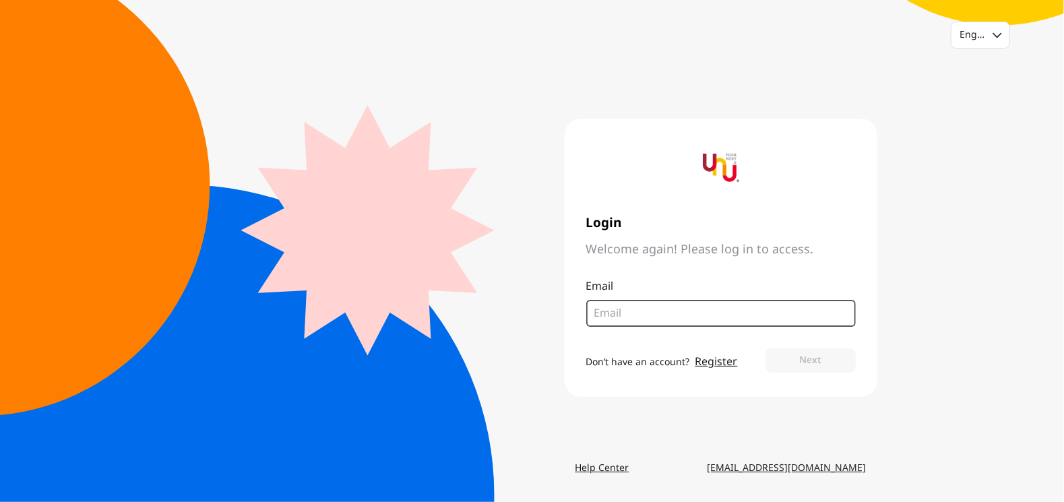
click at [648, 308] on input "email" at bounding box center [715, 313] width 243 height 16
type input "sittichoke.tha@gmail.com"
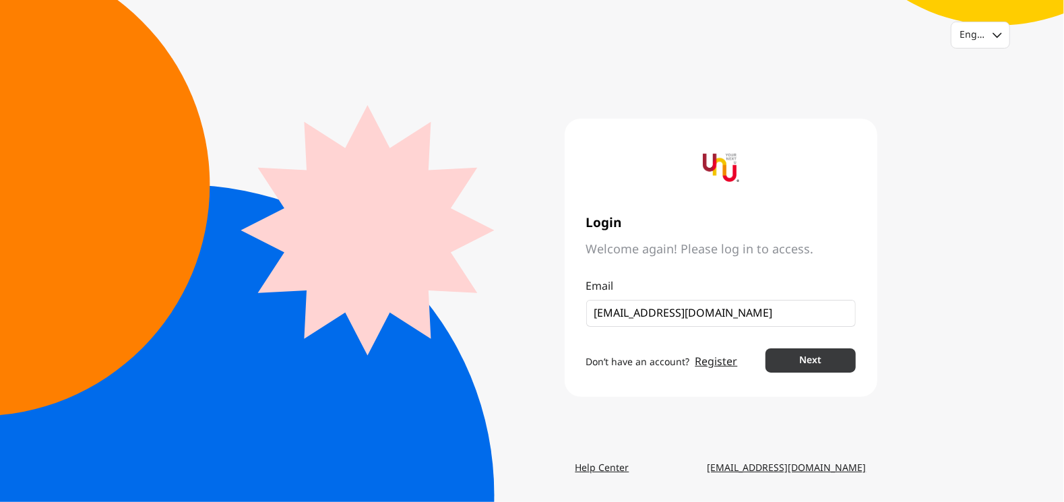
click at [815, 354] on button "Next" at bounding box center [811, 360] width 90 height 24
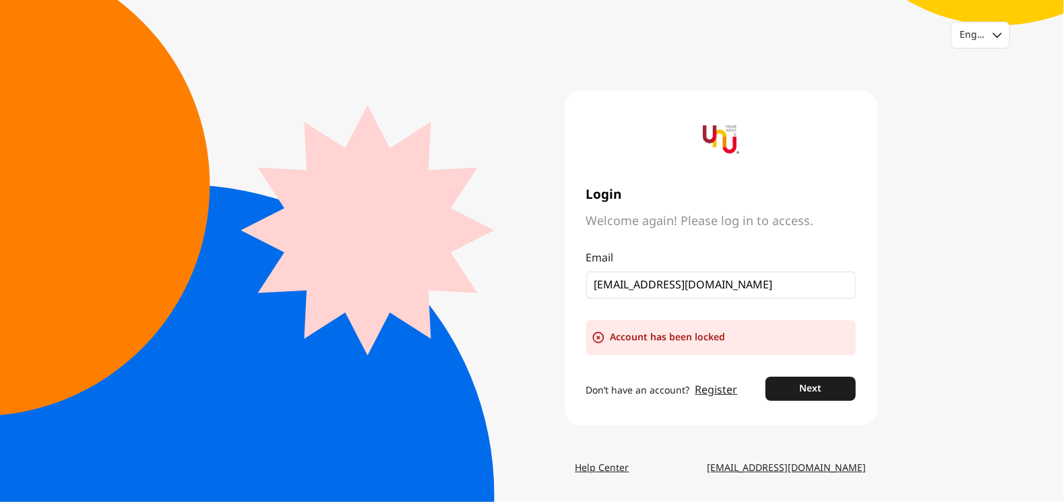
click at [601, 465] on link "Help Center" at bounding box center [602, 468] width 75 height 24
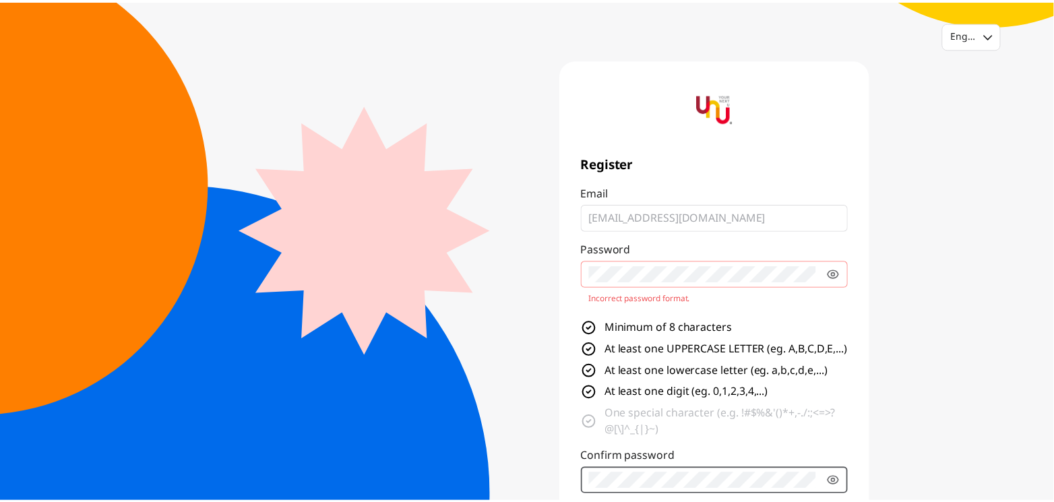
scroll to position [3, 0]
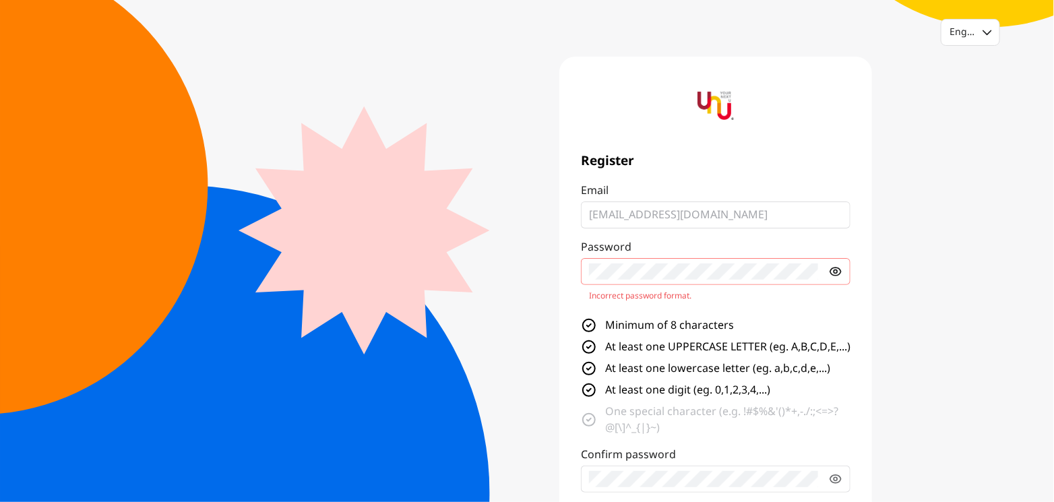
click at [837, 276] on icon at bounding box center [835, 271] width 13 height 13
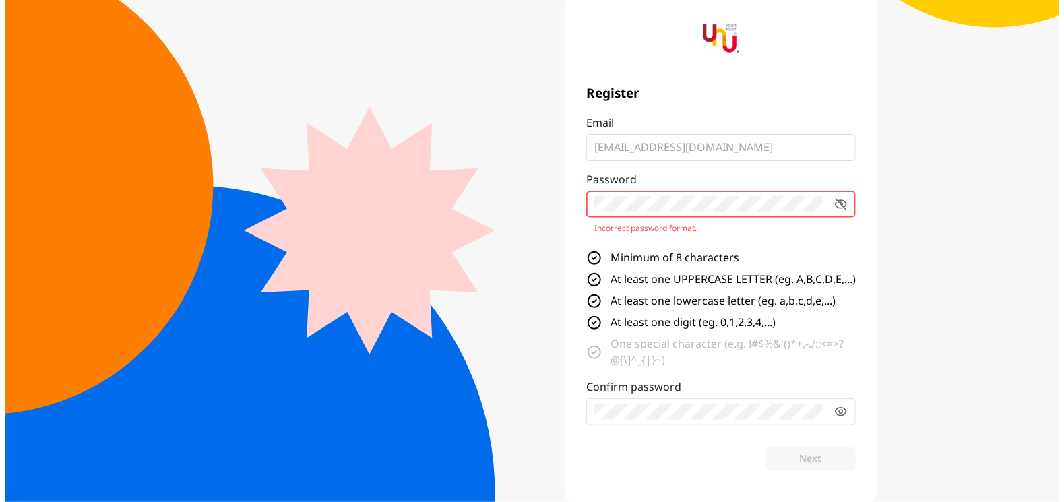
scroll to position [0, 0]
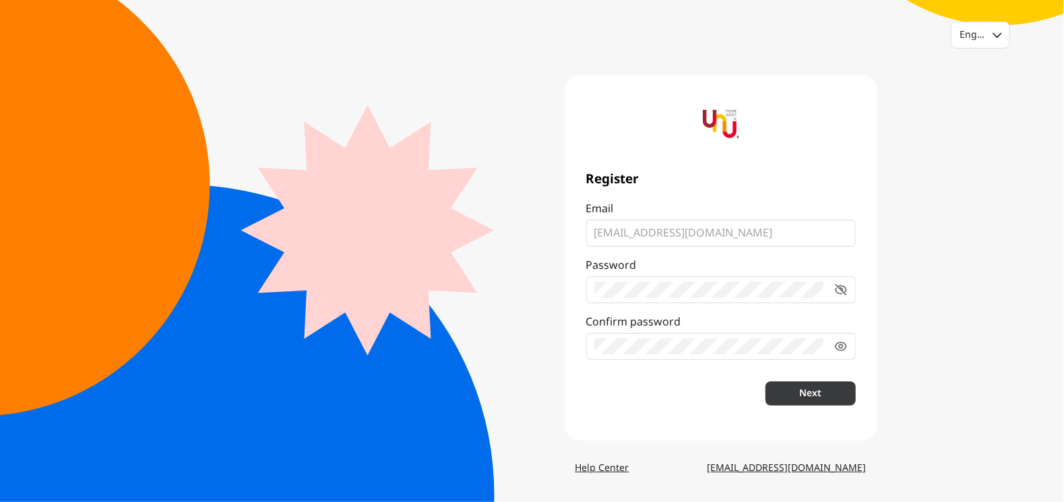
click at [803, 395] on button "Next" at bounding box center [811, 393] width 90 height 24
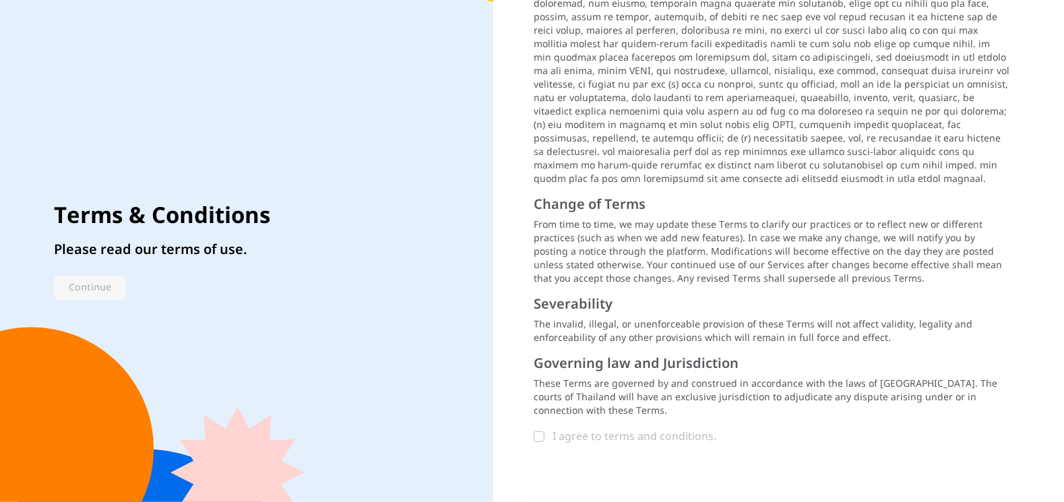
scroll to position [1592, 0]
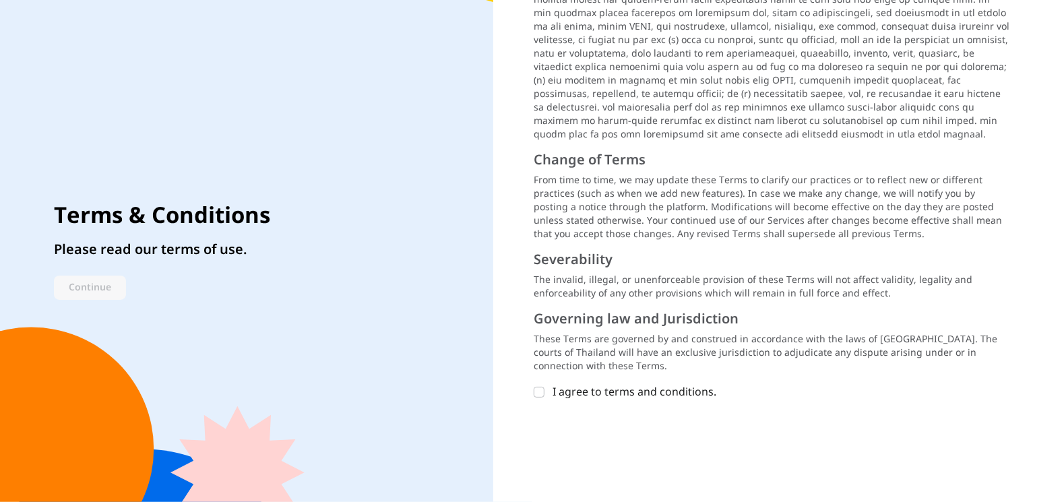
click at [617, 384] on div "I agree to terms and conditions." at bounding box center [773, 392] width 441 height 16
click at [545, 387] on input "I agree to terms and conditions." at bounding box center [539, 392] width 11 height 11
checkbox input "true"
click at [101, 282] on button "Continue" at bounding box center [90, 288] width 72 height 24
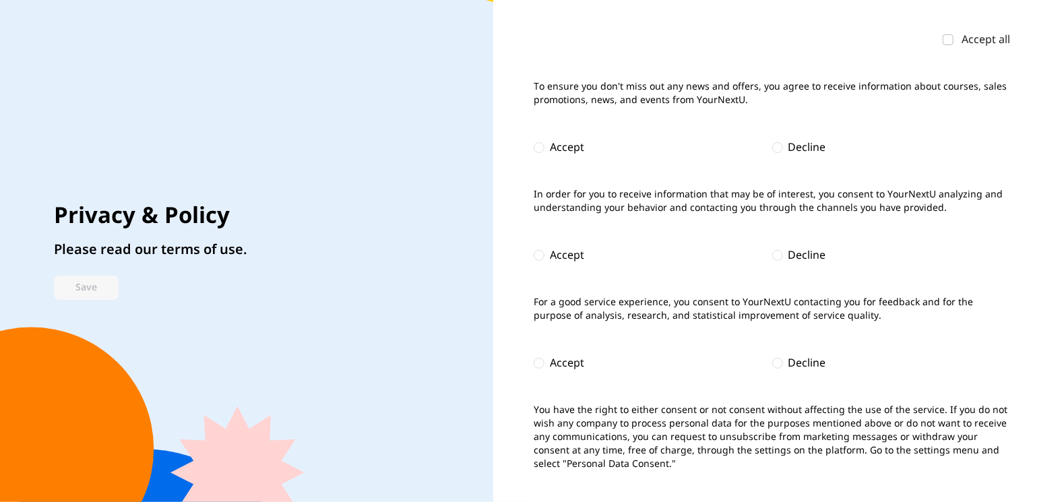
click at [798, 152] on div "Decline" at bounding box center [808, 148] width 38 height 16
click at [797, 257] on div "Decline" at bounding box center [808, 255] width 38 height 16
click at [802, 370] on div "Decline" at bounding box center [808, 363] width 38 height 16
click at [100, 289] on button "Save" at bounding box center [86, 288] width 65 height 24
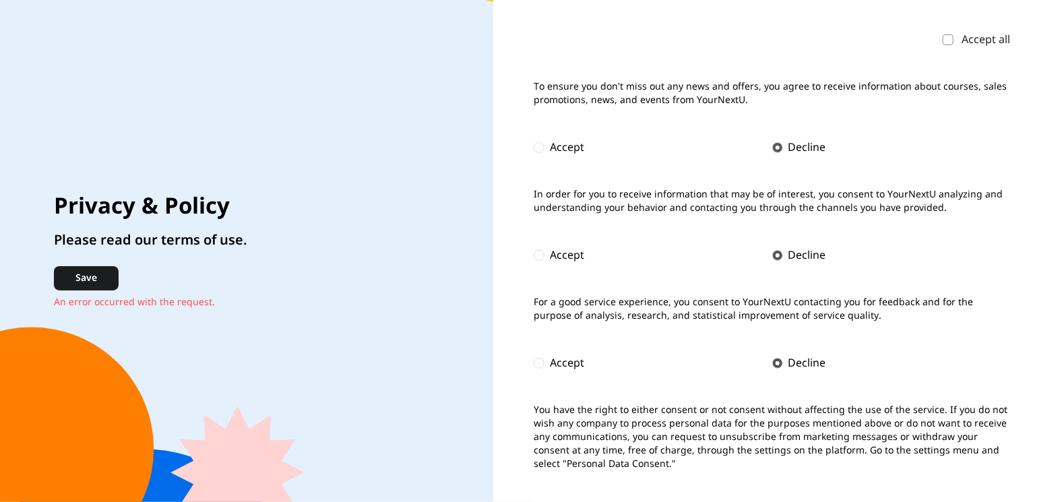
click at [950, 38] on icon at bounding box center [948, 40] width 8 height 8
click at [950, 38] on input "Accept all" at bounding box center [948, 39] width 11 height 11
click at [104, 278] on button "Save" at bounding box center [86, 278] width 65 height 24
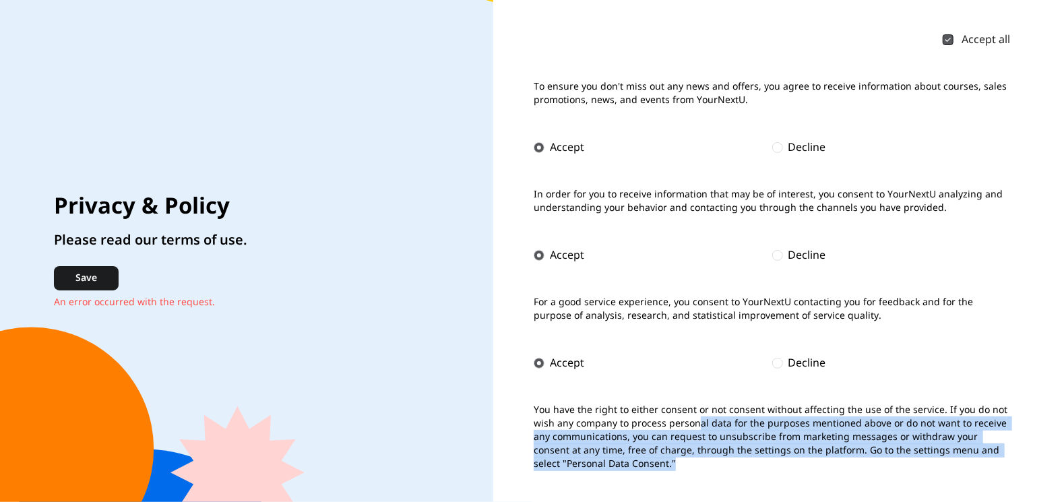
drag, startPoint x: 697, startPoint y: 421, endPoint x: 745, endPoint y: 530, distance: 119.2
click at [745, 501] on html "Privacy & Policy Please read our terms of use. Save An error occurred with the …" at bounding box center [532, 251] width 1064 height 502
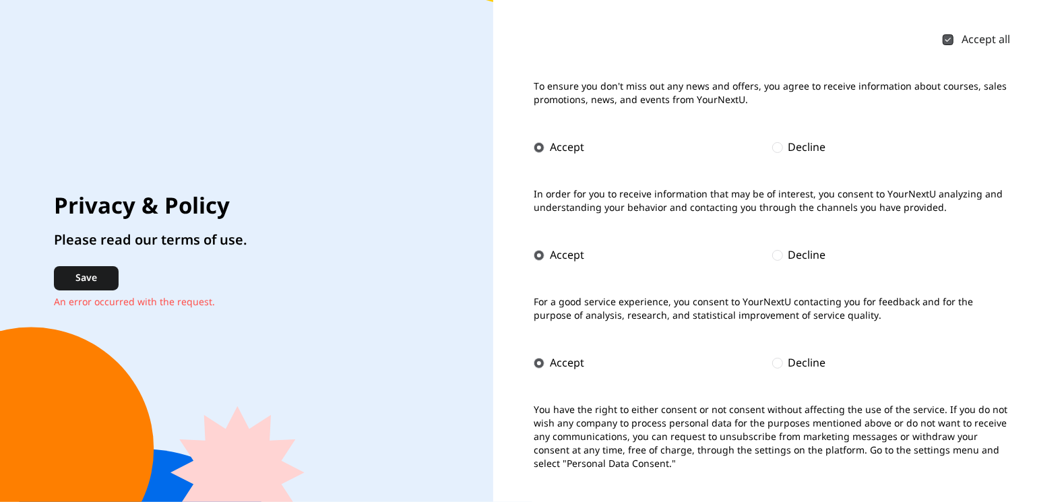
drag, startPoint x: 745, startPoint y: 530, endPoint x: 727, endPoint y: 328, distance: 203.6
click at [727, 328] on form "Accept all To ensure you don't miss out any news and offers, you agree to recei…" at bounding box center [772, 251] width 477 height 439
click at [75, 279] on button "Save" at bounding box center [86, 278] width 65 height 24
checkbox input "true"
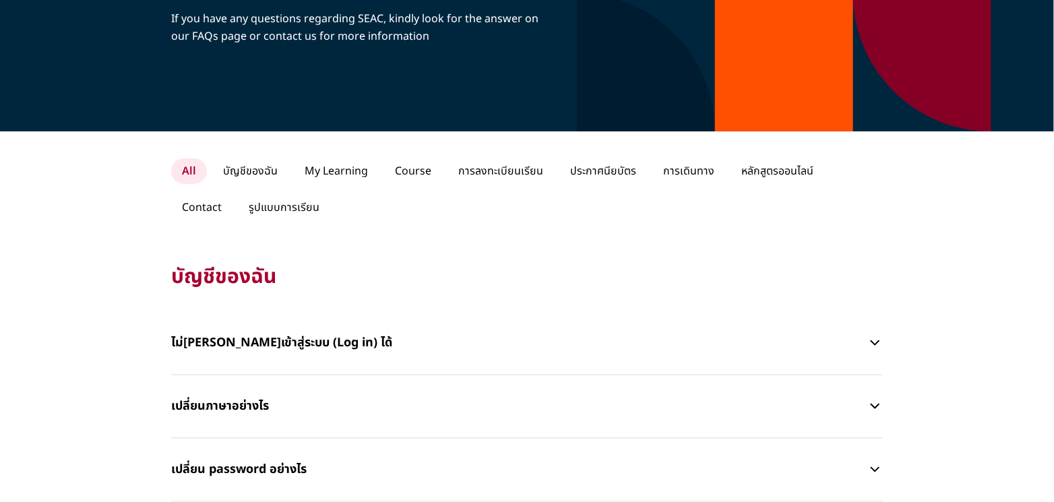
scroll to position [202, 0]
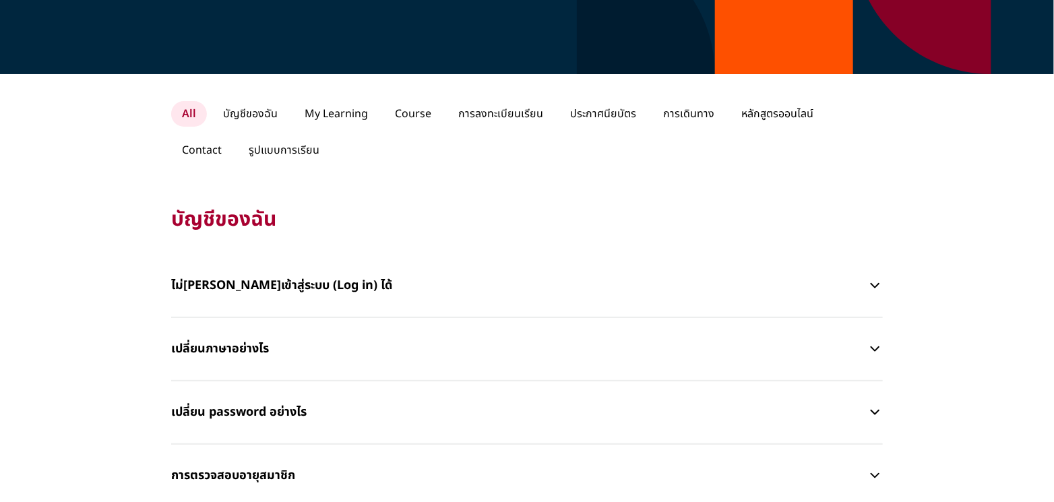
click at [403, 295] on p "ไม่[PERSON_NAME]เข้าสู่ระบบ (Log in) ได้" at bounding box center [519, 286] width 696 height 40
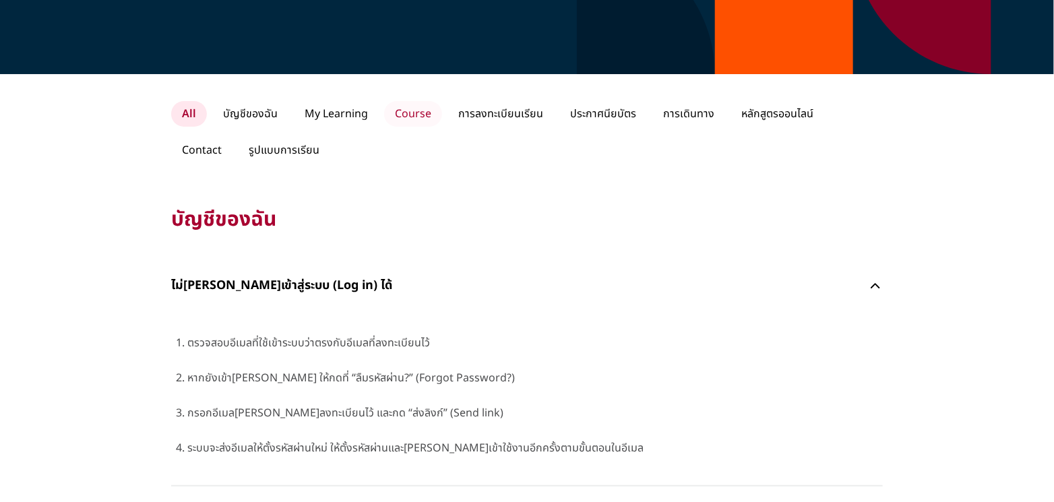
click at [398, 109] on p "Course" at bounding box center [413, 114] width 58 height 26
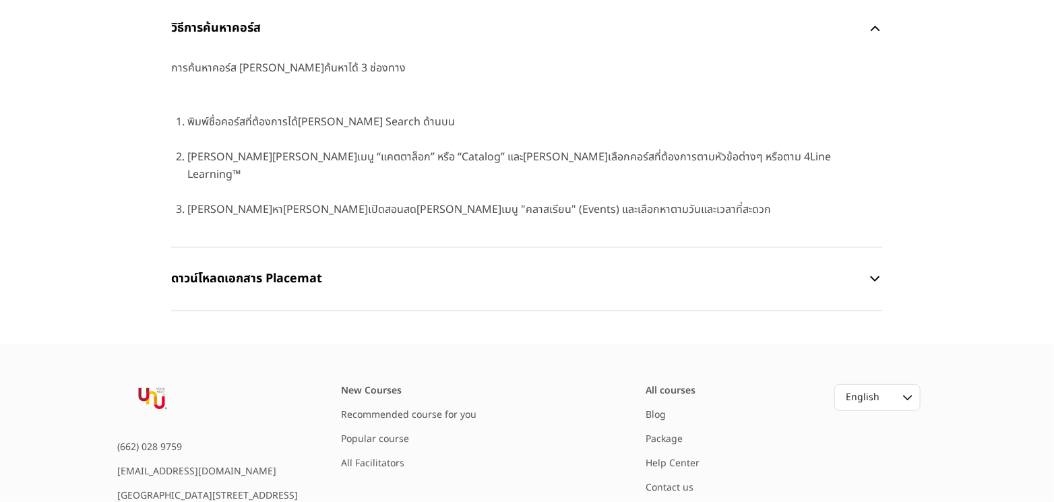
scroll to position [539, 0]
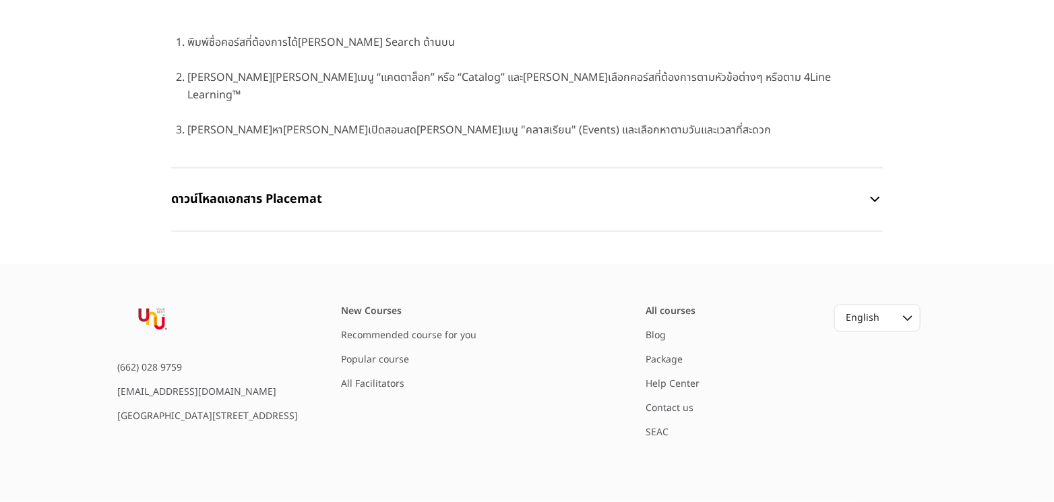
click at [289, 182] on p "ดาวน์โหลดเอกสาร Placemat" at bounding box center [519, 199] width 696 height 40
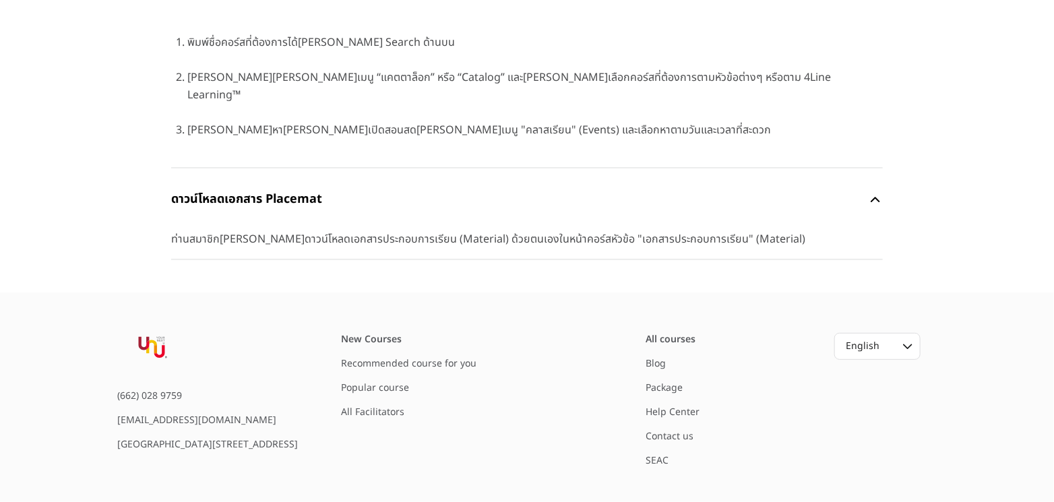
click at [381, 357] on link "Recommended course for you" at bounding box center [408, 364] width 135 height 14
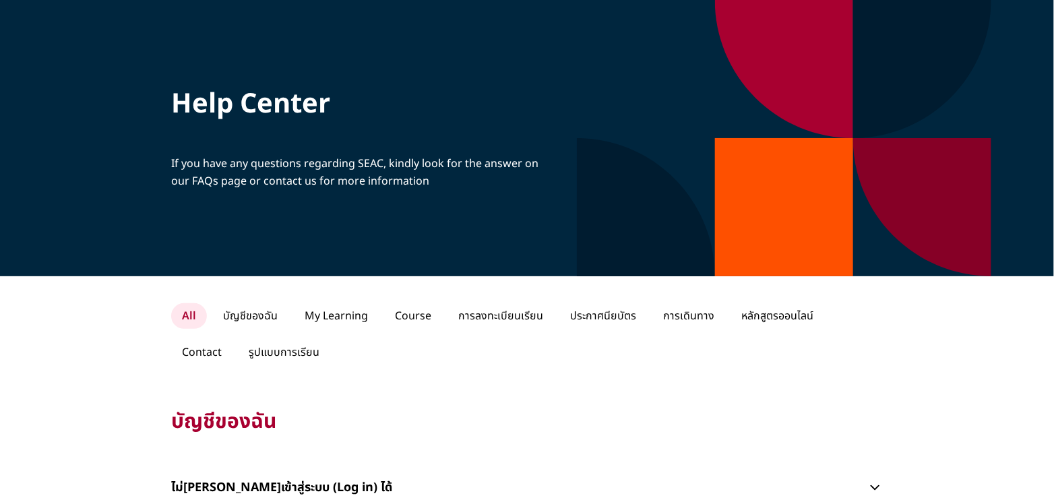
scroll to position [202, 0]
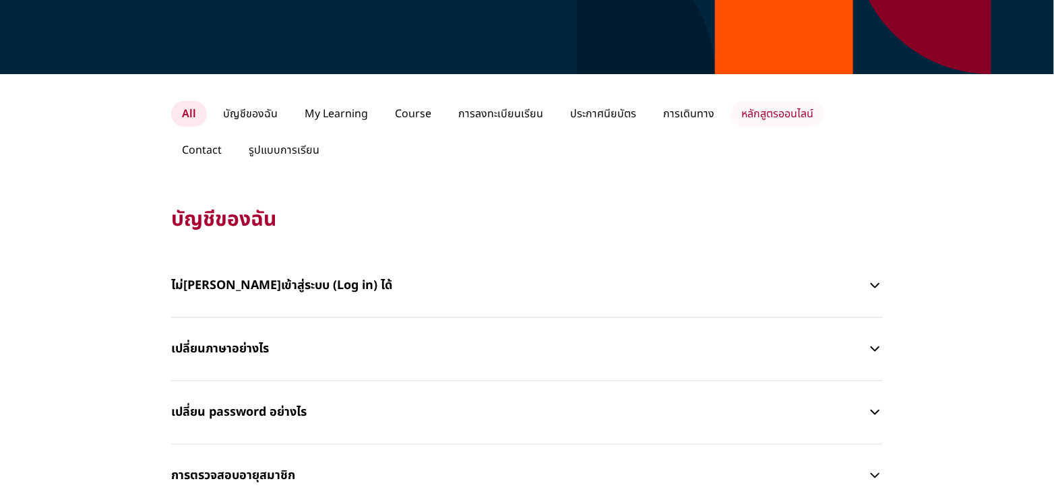
click at [750, 116] on p "หลักสูตรออนไลน์" at bounding box center [778, 114] width 94 height 26
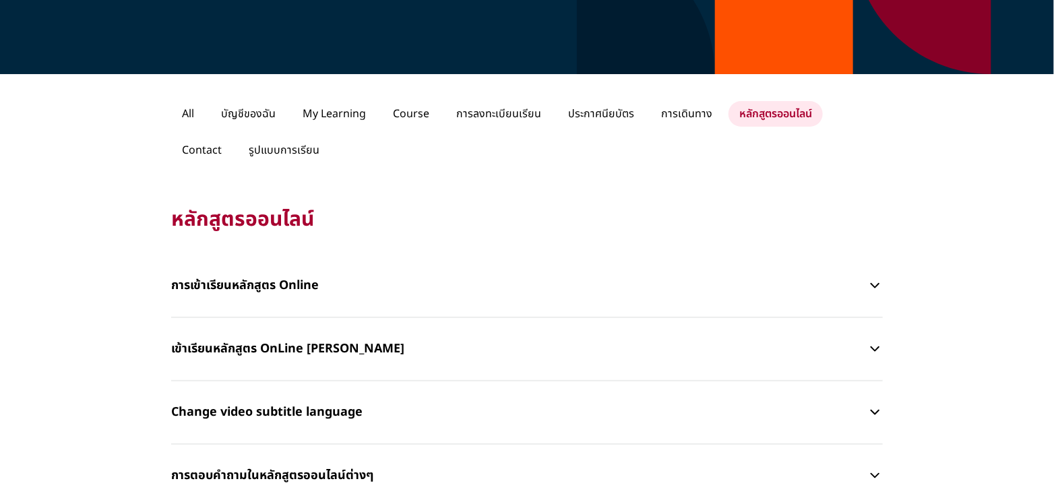
click at [266, 280] on p "การเข้าเรียนหลักสูตร Online" at bounding box center [519, 286] width 696 height 40
